Goal: Task Accomplishment & Management: Manage account settings

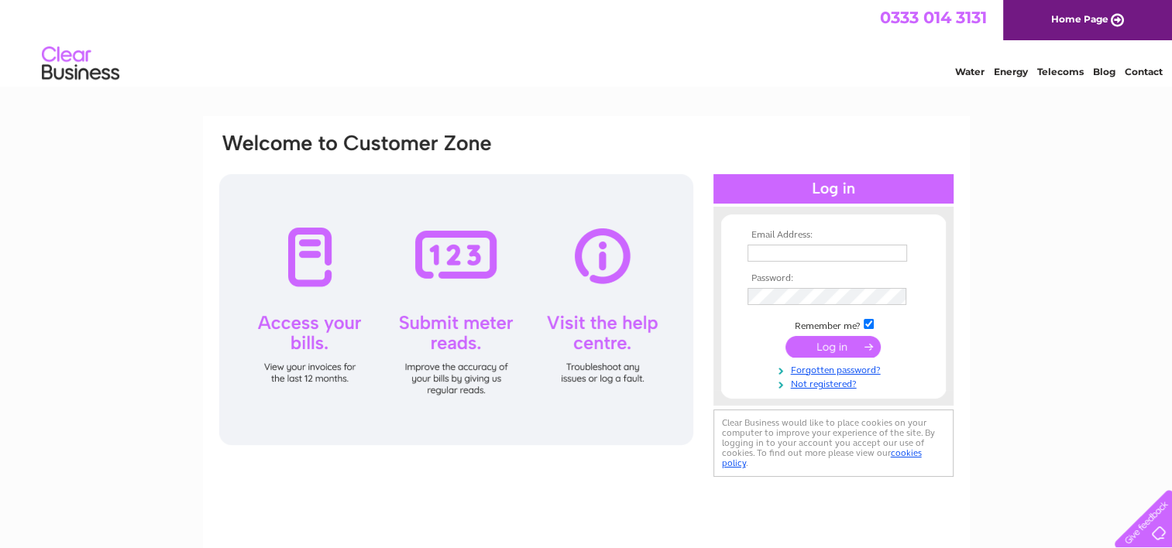
type input "info@alberthousebrigg.co.uk"
click at [850, 344] on input "submit" at bounding box center [832, 347] width 95 height 22
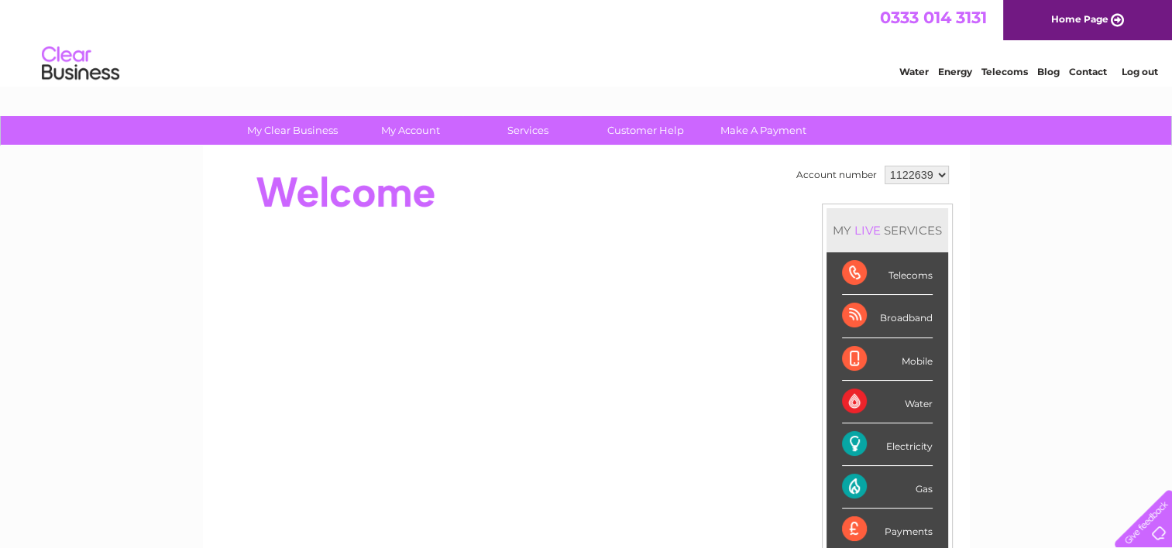
drag, startPoint x: 1176, startPoint y: 64, endPoint x: 1143, endPoint y: 46, distance: 37.1
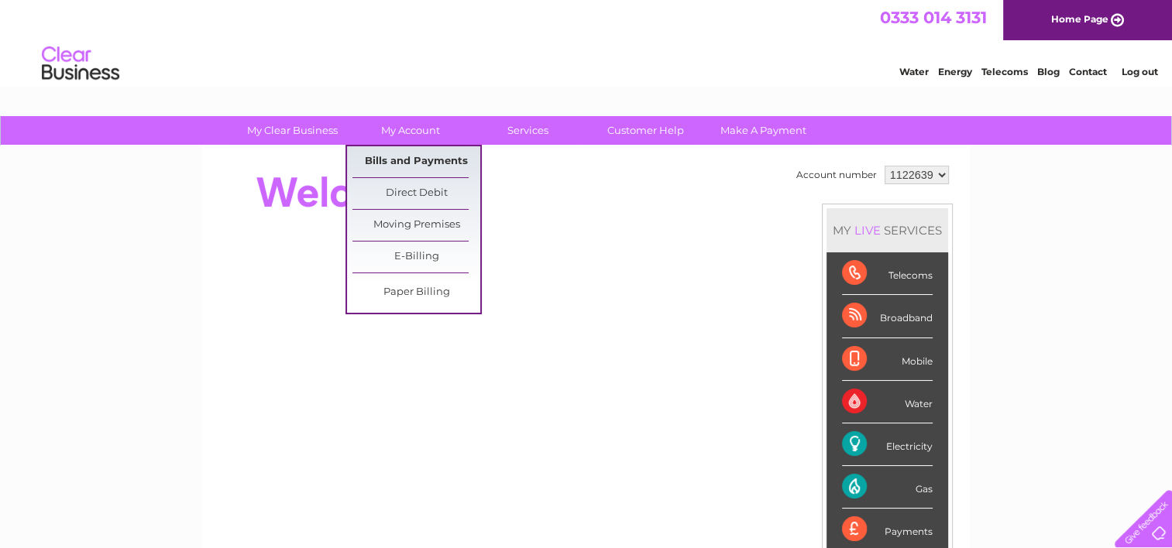
click at [408, 153] on link "Bills and Payments" at bounding box center [416, 161] width 128 height 31
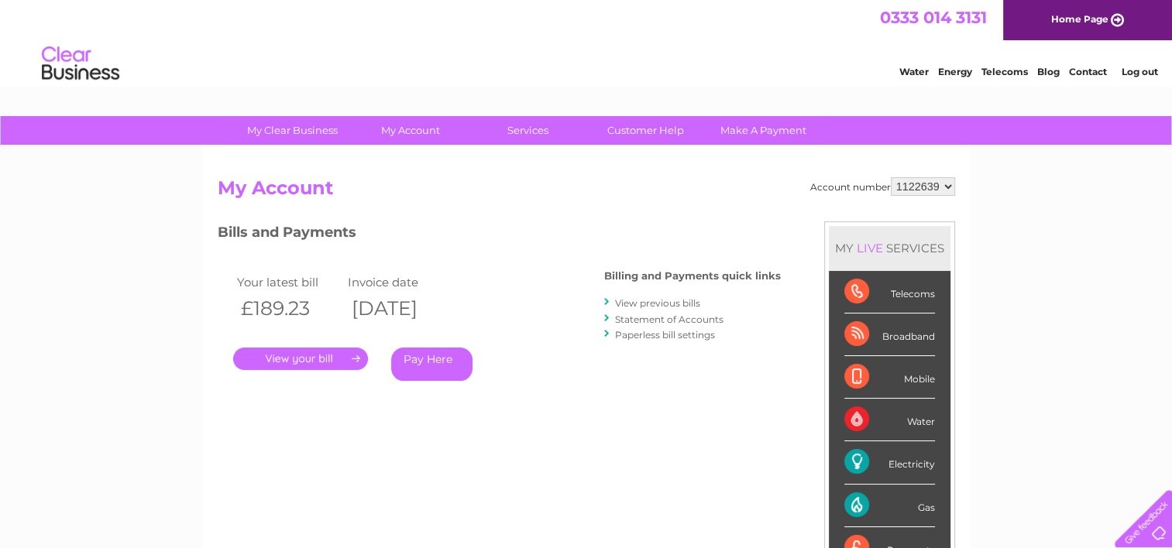
click at [294, 359] on link "." at bounding box center [300, 359] width 135 height 22
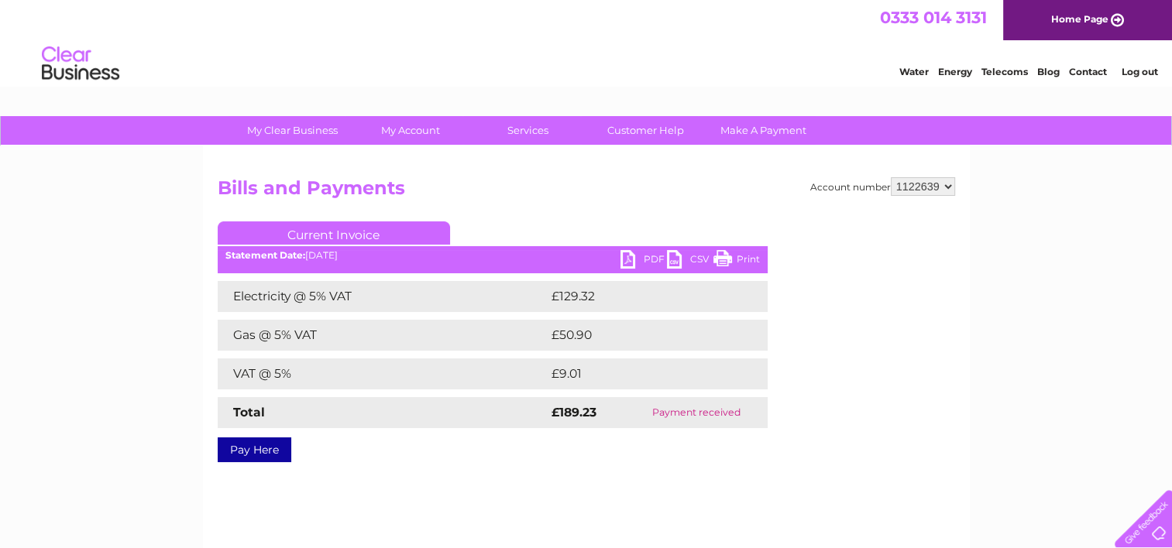
click at [638, 260] on link "PDF" at bounding box center [643, 261] width 46 height 22
click at [646, 258] on link "PDF" at bounding box center [643, 261] width 46 height 22
